Goal: Task Accomplishment & Management: Manage account settings

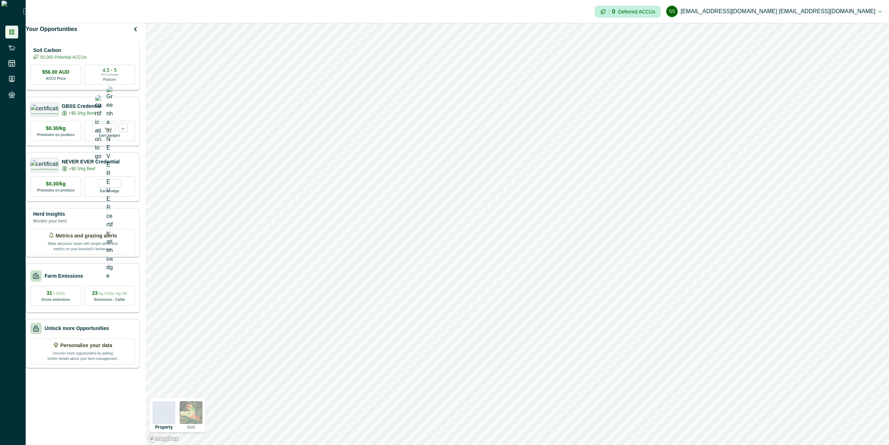
click at [87, 69] on div "Soil Carbon 50,000 Potential ACCUs $56.00 AUD ACCU Price 4.5 - 5 ACCUs/ha/pa Pa…" at bounding box center [83, 66] width 114 height 50
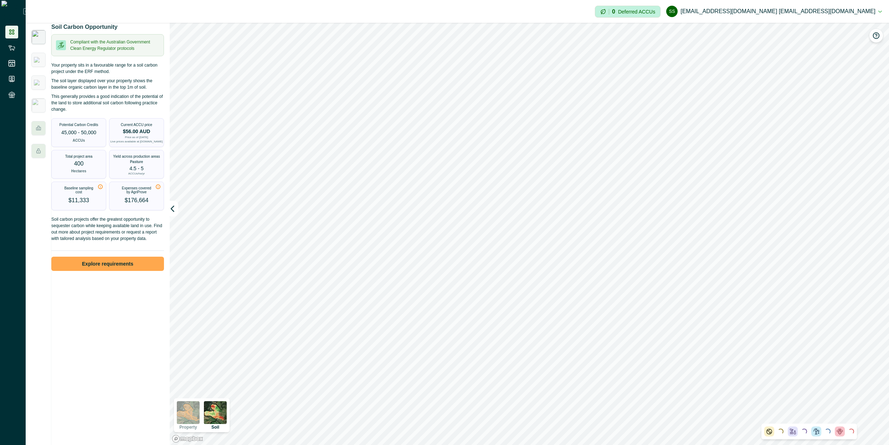
click at [130, 271] on button "Explore requirements" at bounding box center [107, 264] width 113 height 14
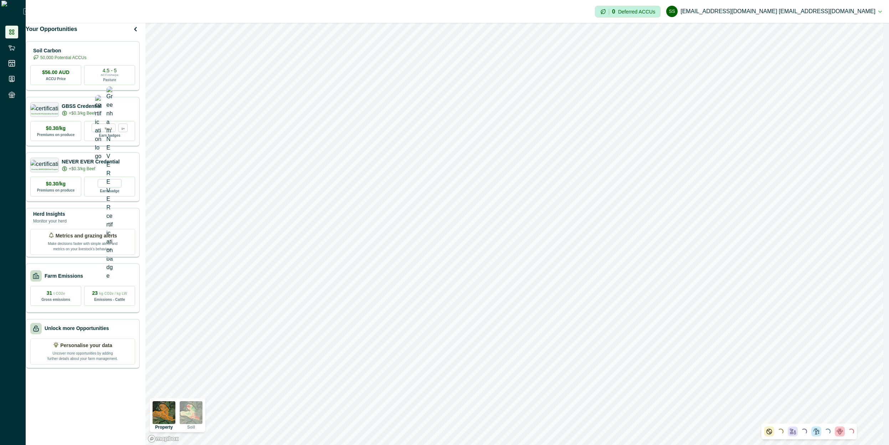
click at [841, 13] on button "ss scp@agriprove.io scp@agriprove.io" at bounding box center [774, 11] width 216 height 17
click at [798, 30] on button "Sign out" at bounding box center [810, 32] width 79 height 12
